Goal: Information Seeking & Learning: Learn about a topic

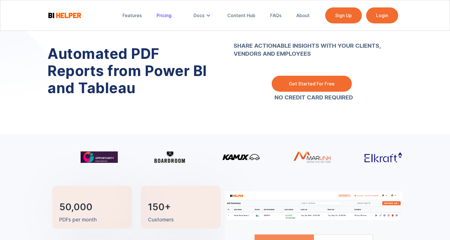
click at [168, 19] on link "Pricing" at bounding box center [163, 15] width 23 height 13
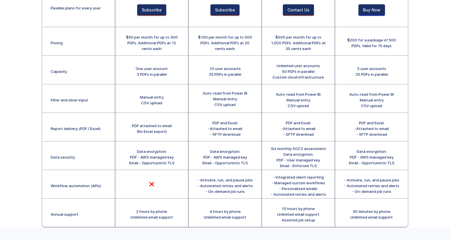
scroll to position [172, 0]
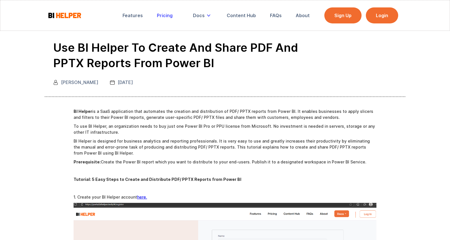
click at [166, 17] on div "Pricing" at bounding box center [165, 16] width 16 height 6
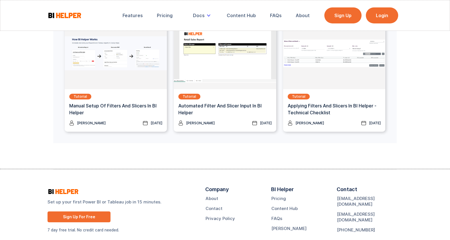
scroll to position [1499, 0]
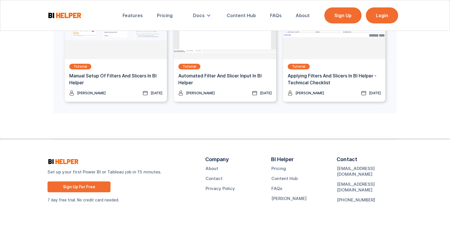
click at [92, 186] on link "Sign Up For Free" at bounding box center [78, 187] width 63 height 11
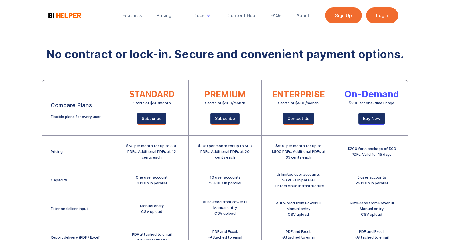
click at [351, 15] on link "Sign Up" at bounding box center [343, 15] width 37 height 16
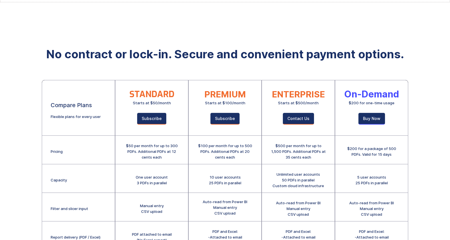
drag, startPoint x: 145, startPoint y: 28, endPoint x: 141, endPoint y: 25, distance: 5.1
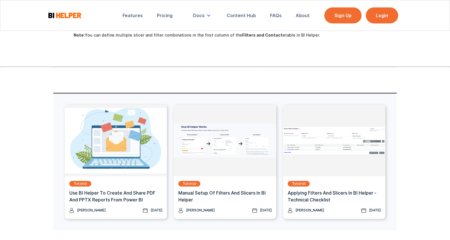
scroll to position [629, 0]
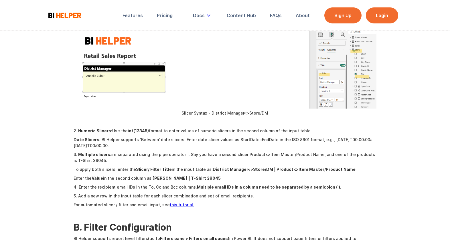
scroll to position [1058, 0]
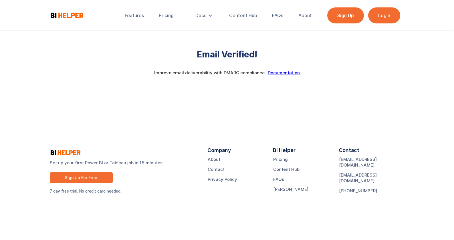
click at [381, 15] on link "Login" at bounding box center [384, 15] width 32 height 16
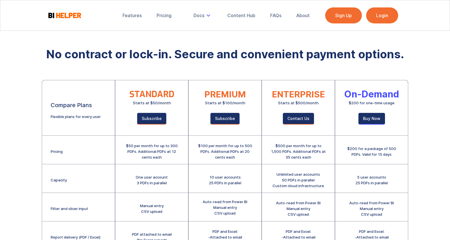
click at [377, 15] on link "Login" at bounding box center [382, 15] width 32 height 16
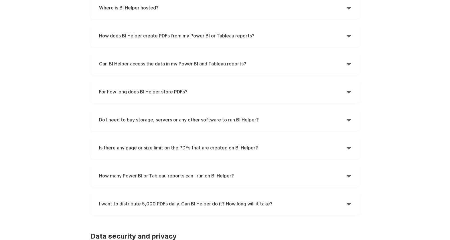
scroll to position [114, 0]
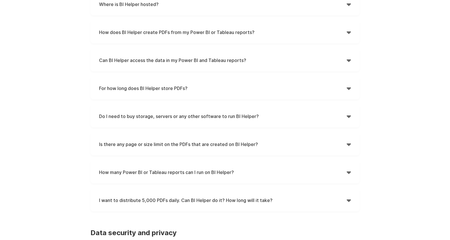
click at [343, 171] on h4 "How many Power BI or Tableau reports can I run on BI Helper?" at bounding box center [222, 172] width 247 height 9
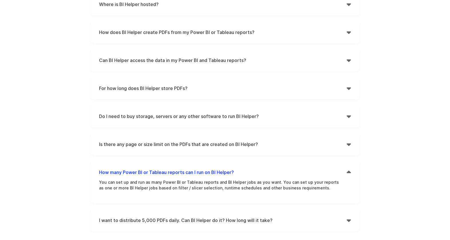
click at [349, 172] on div "" at bounding box center [348, 172] width 4 height 9
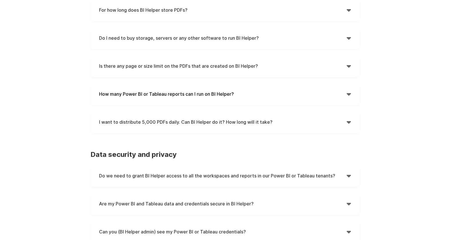
scroll to position [200, 0]
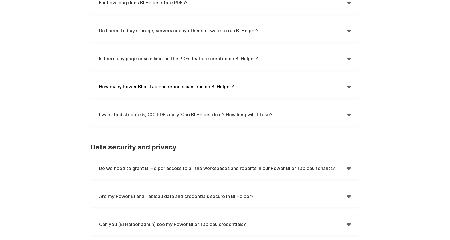
click at [347, 113] on div "" at bounding box center [348, 114] width 4 height 9
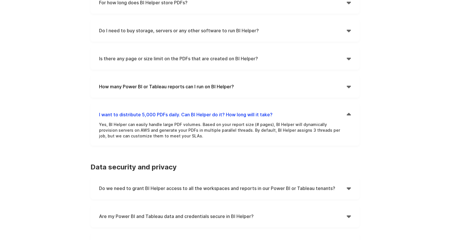
click at [347, 113] on div "" at bounding box center [348, 114] width 4 height 9
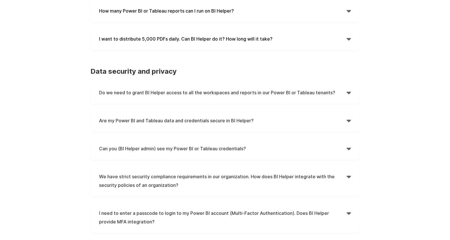
scroll to position [286, 0]
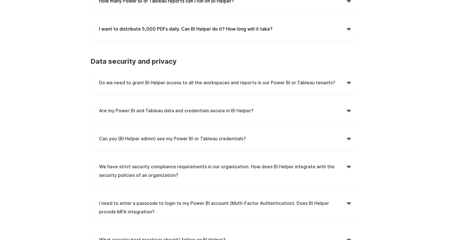
click at [347, 112] on div "" at bounding box center [348, 110] width 4 height 9
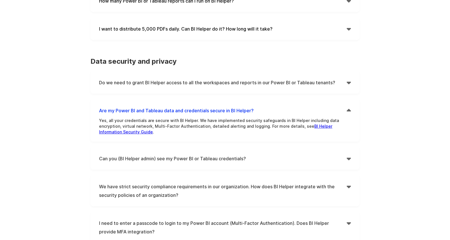
click at [347, 112] on div "" at bounding box center [348, 110] width 4 height 9
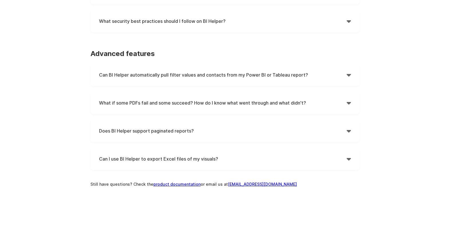
scroll to position [515, 0]
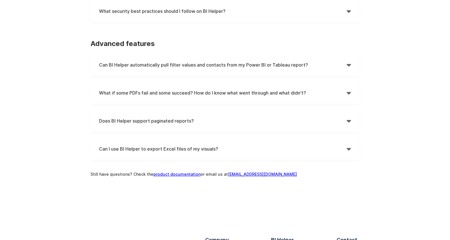
click at [352, 94] on div "What if some PDFs fail and some succeed? How do I know what went through and wh…" at bounding box center [224, 93] width 269 height 22
click at [347, 92] on div "" at bounding box center [348, 93] width 4 height 9
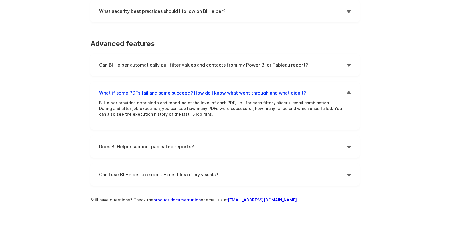
click at [347, 92] on div "" at bounding box center [348, 93] width 4 height 9
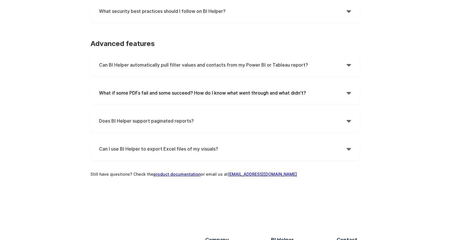
click at [348, 118] on div "" at bounding box center [348, 121] width 4 height 9
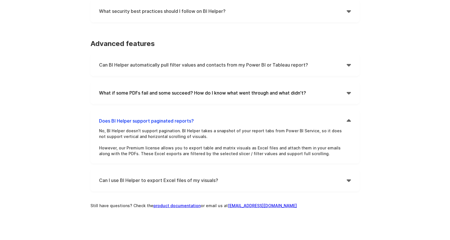
click at [348, 118] on div "" at bounding box center [348, 121] width 4 height 9
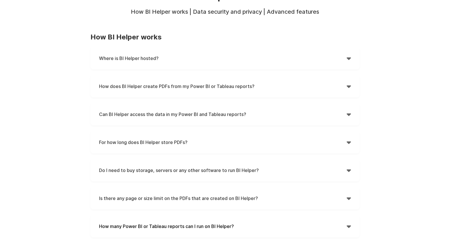
scroll to position [0, 0]
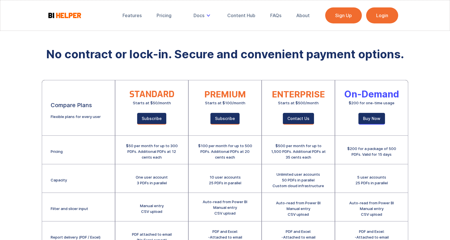
click at [379, 16] on link "Login" at bounding box center [382, 15] width 32 height 16
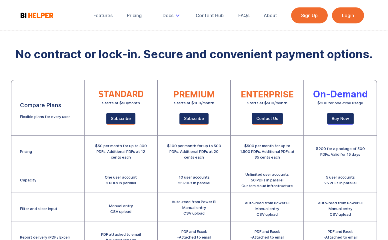
click at [384, 86] on div "Features Pricing Secure Email Delivery Docs Tutorials Email Authentication API …" at bounding box center [194, 168] width 388 height 336
click at [381, 74] on div "Features Pricing Secure Email Delivery Docs Tutorials Email Authentication API …" at bounding box center [194, 168] width 388 height 336
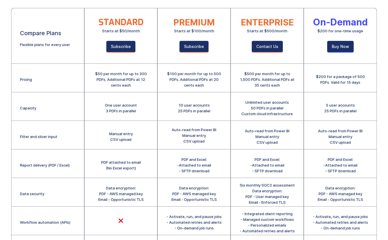
scroll to position [86, 0]
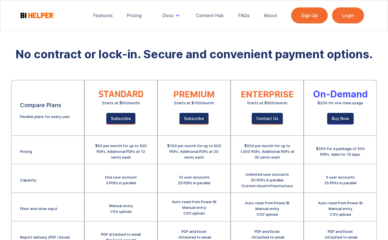
click at [340, 10] on link "Login" at bounding box center [348, 15] width 32 height 16
